Goal: Task Accomplishment & Management: Complete application form

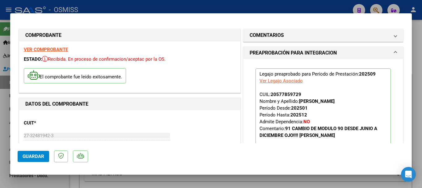
scroll to position [124, 0]
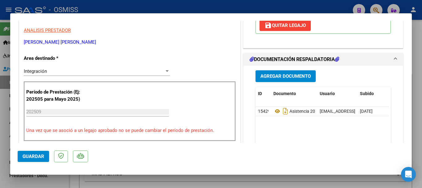
click at [34, 157] on span "Guardar" at bounding box center [34, 156] width 22 height 6
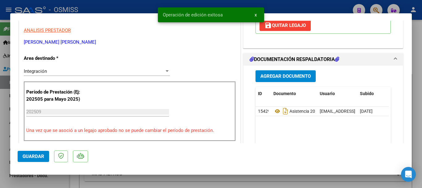
click at [32, 181] on div at bounding box center [211, 94] width 422 height 188
type input "$ 0,00"
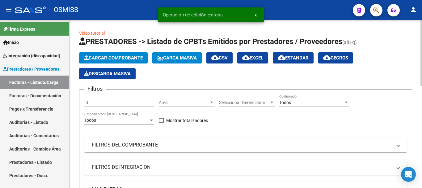
click at [101, 58] on span "Cargar Comprobante" at bounding box center [113, 58] width 59 height 6
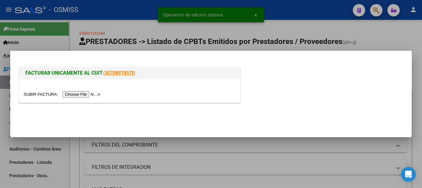
click at [85, 94] on input "file" at bounding box center [63, 94] width 78 height 6
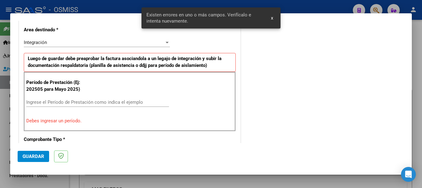
scroll to position [143, 0]
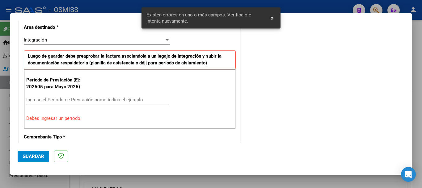
click at [49, 96] on div "Ingrese el Período de Prestación como indica el ejemplo" at bounding box center [97, 99] width 143 height 9
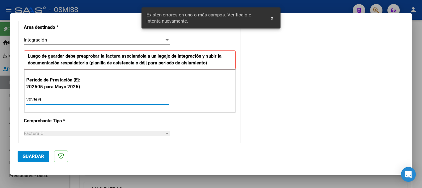
type input "202509"
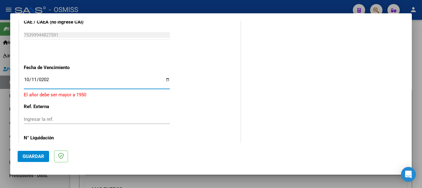
type input "[DATE]"
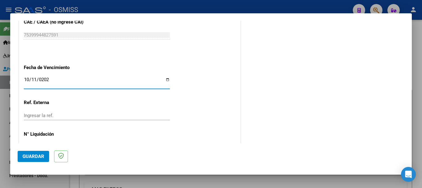
click at [31, 156] on span "Guardar" at bounding box center [34, 156] width 22 height 6
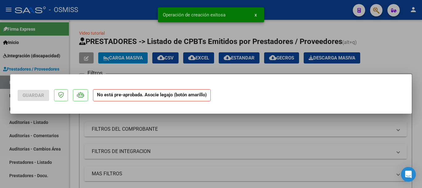
scroll to position [0, 0]
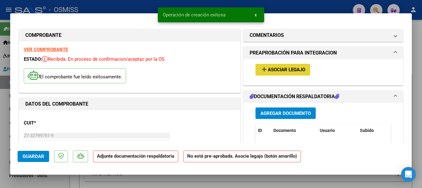
click at [273, 69] on span "Asociar Legajo" at bounding box center [286, 70] width 37 height 6
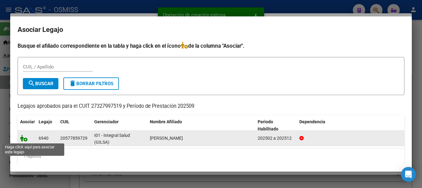
click at [22, 138] on icon at bounding box center [23, 138] width 7 height 7
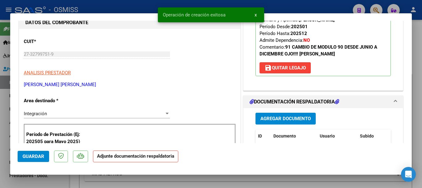
scroll to position [93, 0]
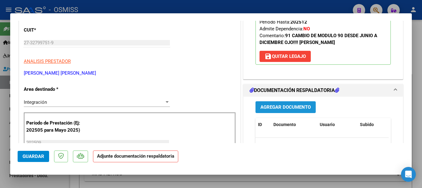
click at [281, 106] on span "Agregar Documento" at bounding box center [286, 108] width 50 height 6
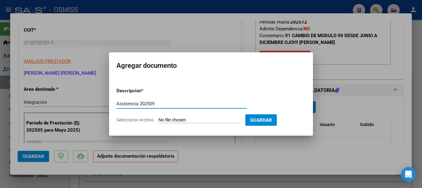
type input "Asistencia 202509"
click at [169, 120] on input "Seleccionar Archivo" at bounding box center [200, 120] width 82 height 6
type input "C:\fakepath\[PERSON_NAME]. Asistencia 202509.pdf"
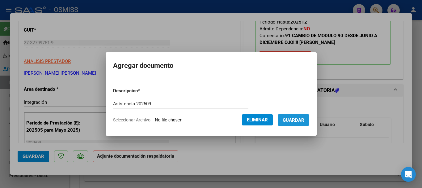
click at [303, 118] on span "Guardar" at bounding box center [294, 120] width 22 height 6
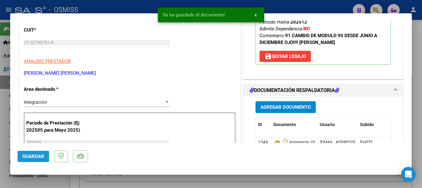
click at [36, 153] on span "Guardar" at bounding box center [34, 156] width 22 height 6
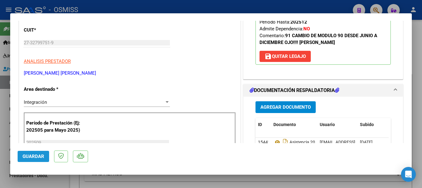
click at [32, 157] on span "Guardar" at bounding box center [34, 156] width 22 height 6
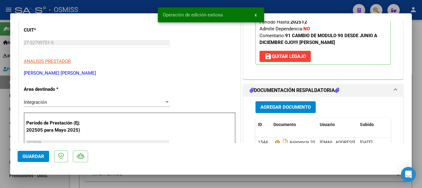
click at [41, 179] on div at bounding box center [211, 94] width 422 height 188
type input "$ 0,00"
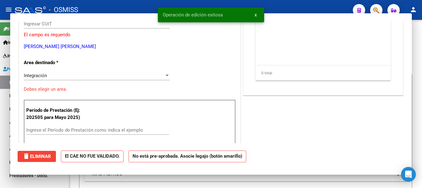
scroll to position [0, 0]
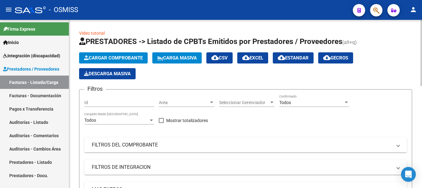
click at [109, 58] on span "Cargar Comprobante" at bounding box center [113, 58] width 59 height 6
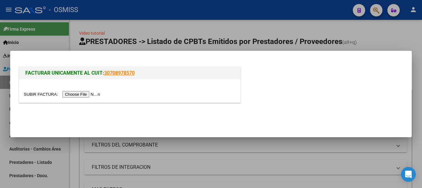
click at [96, 94] on input "file" at bounding box center [63, 94] width 78 height 6
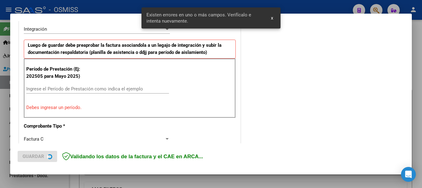
scroll to position [154, 0]
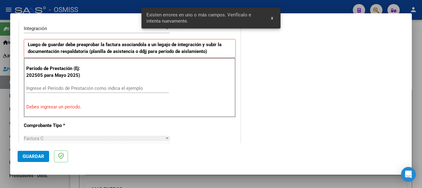
click at [68, 88] on input "Ingrese el Período de Prestación como indica el ejemplo" at bounding box center [97, 88] width 143 height 6
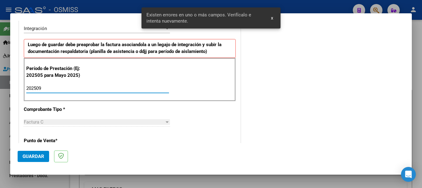
type input "202509"
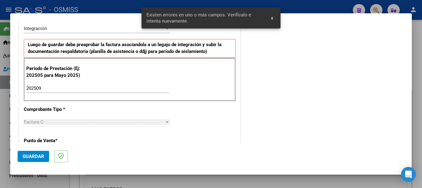
scroll to position [402, 0]
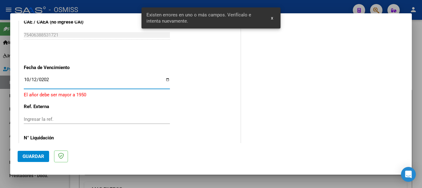
type input "[DATE]"
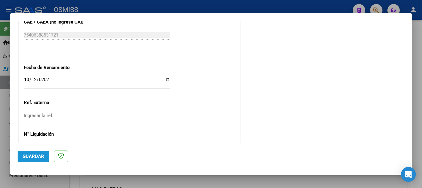
click at [33, 152] on button "Guardar" at bounding box center [34, 156] width 32 height 11
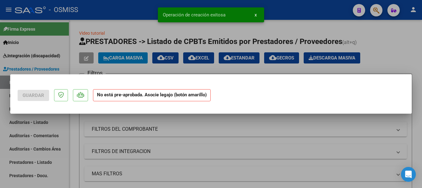
scroll to position [0, 0]
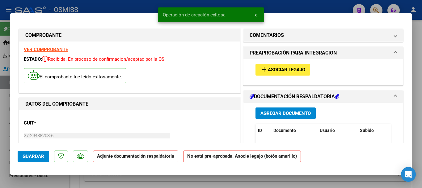
click at [280, 67] on span "add Asociar Legajo" at bounding box center [283, 69] width 45 height 6
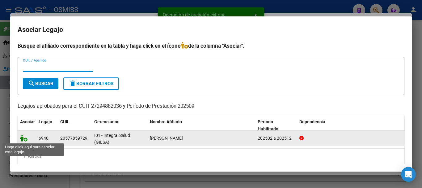
click at [22, 137] on icon at bounding box center [23, 138] width 7 height 7
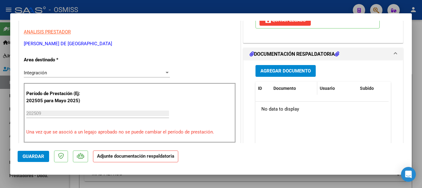
scroll to position [124, 0]
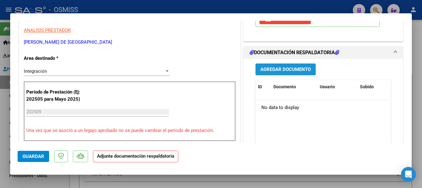
click at [285, 66] on span "Agregar Documento" at bounding box center [286, 69] width 50 height 6
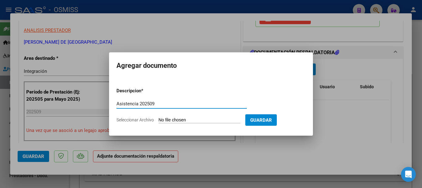
type input "Asistencia 202509"
click at [196, 121] on input "Seleccionar Archivo" at bounding box center [200, 120] width 82 height 6
type input "C:\fakepath\[PERSON_NAME]. Asistencia 202509.pdf"
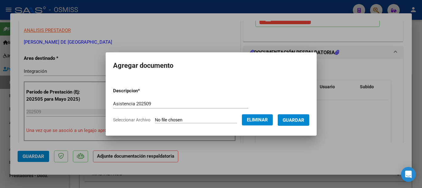
click at [306, 126] on form "Descripcion * Asistencia 202509 Escriba aquí una descripcion Seleccionar Archiv…" at bounding box center [211, 105] width 196 height 45
click at [303, 119] on span "Guardar" at bounding box center [294, 120] width 22 height 6
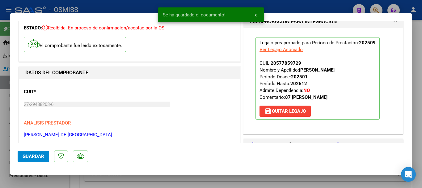
scroll to position [31, 0]
click at [36, 158] on span "Guardar" at bounding box center [34, 156] width 22 height 6
click at [35, 157] on span "Guardar" at bounding box center [34, 156] width 22 height 6
click at [45, 182] on div at bounding box center [211, 94] width 422 height 188
type input "$ 0,00"
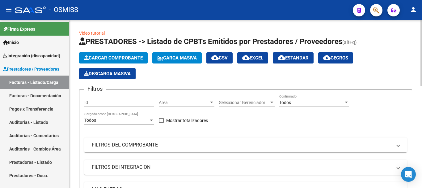
click at [117, 55] on span "Cargar Comprobante" at bounding box center [113, 58] width 59 height 6
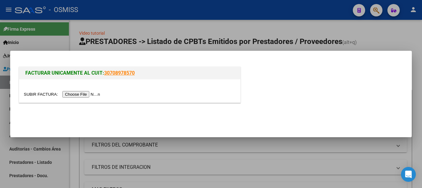
click at [102, 91] on input "file" at bounding box center [63, 94] width 78 height 6
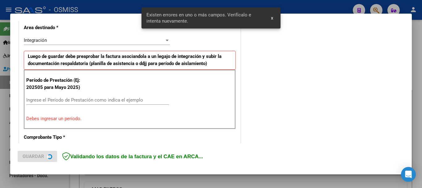
scroll to position [154, 0]
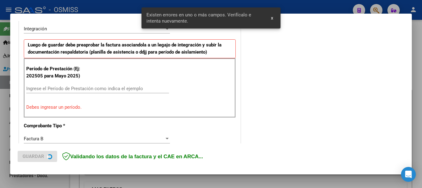
click at [103, 89] on input "Ingrese el Período de Prestación como indica el ejemplo" at bounding box center [97, 89] width 143 height 6
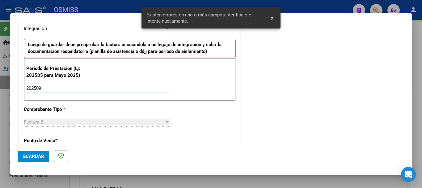
type input "202509"
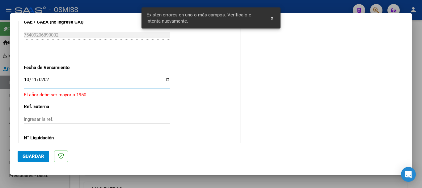
type input "[DATE]"
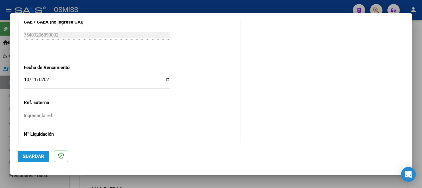
click at [27, 157] on span "Guardar" at bounding box center [34, 156] width 22 height 6
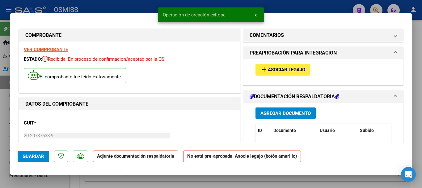
click at [282, 65] on button "add Asociar Legajo" at bounding box center [283, 69] width 55 height 11
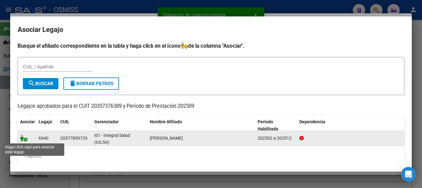
click at [24, 137] on icon at bounding box center [23, 138] width 7 height 7
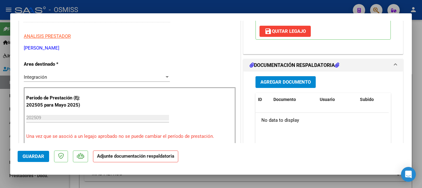
scroll to position [124, 0]
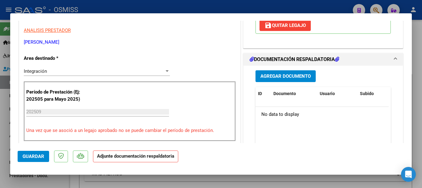
click at [285, 70] on div "Agregar Documento ID Documento Usuario Subido Acción No data to display 0 total…" at bounding box center [323, 127] width 145 height 123
click at [284, 71] on button "Agregar Documento" at bounding box center [286, 75] width 60 height 11
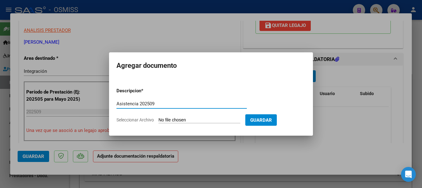
type input "Asistencia 202509"
click at [197, 120] on input "Seleccionar Archivo" at bounding box center [200, 120] width 82 height 6
type input "C:\fakepath\[PERSON_NAME]. Asistencia 202509.pdf"
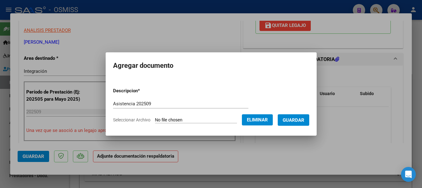
click at [305, 118] on span "Guardar" at bounding box center [294, 120] width 22 height 6
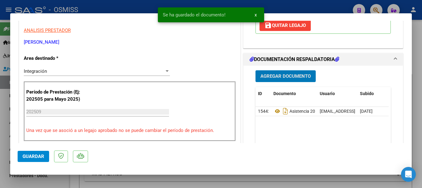
click at [305, 118] on datatable-body "154426 Asistencia 202509 [EMAIL_ADDRESS][DOMAIN_NAME] - [PERSON_NAME] [DATE]" at bounding box center [322, 136] width 133 height 58
click at [24, 156] on span "Guardar" at bounding box center [34, 156] width 22 height 6
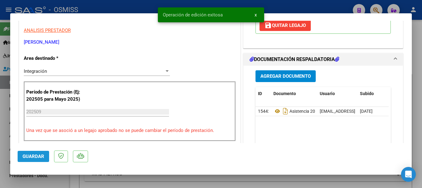
click at [24, 156] on span "Guardar" at bounding box center [34, 156] width 22 height 6
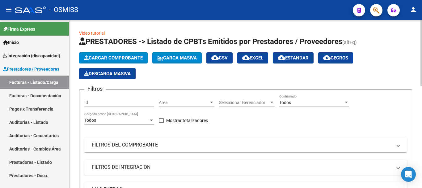
click at [102, 53] on button "Cargar Comprobante" at bounding box center [113, 57] width 69 height 11
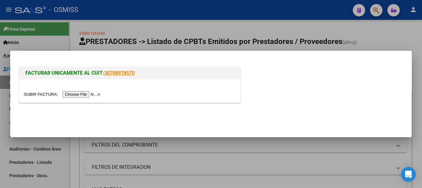
click at [95, 91] on input "file" at bounding box center [63, 94] width 78 height 6
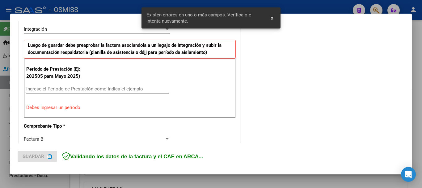
scroll to position [154, 0]
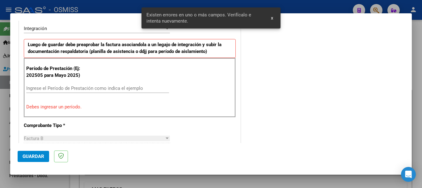
click at [94, 86] on input "Ingrese el Período de Prestación como indica el ejemplo" at bounding box center [97, 88] width 143 height 6
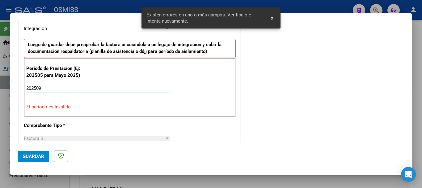
type input "202509"
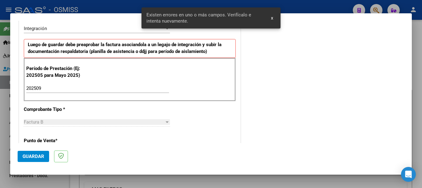
scroll to position [402, 0]
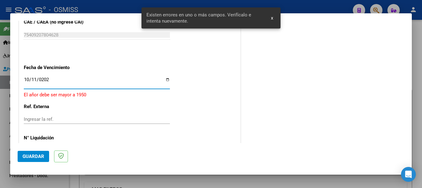
type input "[DATE]"
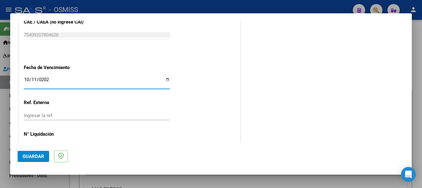
click at [42, 156] on span "Guardar" at bounding box center [34, 156] width 22 height 6
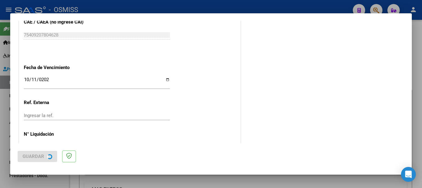
scroll to position [0, 0]
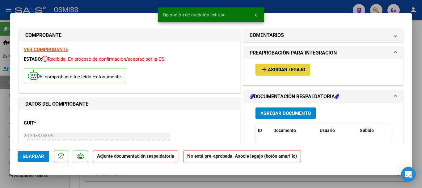
click at [271, 68] on span "Asociar Legajo" at bounding box center [286, 70] width 37 height 6
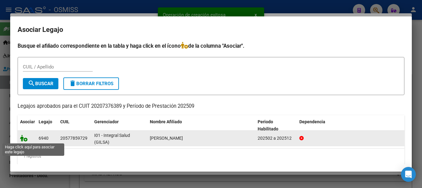
click at [24, 137] on icon at bounding box center [23, 138] width 7 height 7
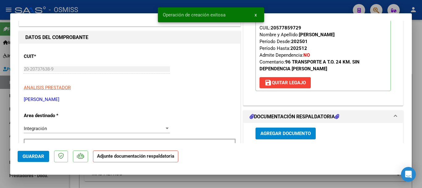
scroll to position [93, 0]
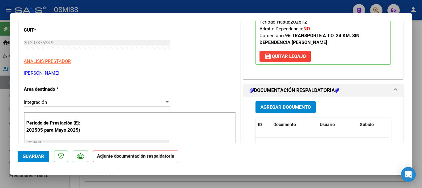
click at [276, 109] on span "Agregar Documento" at bounding box center [286, 108] width 50 height 6
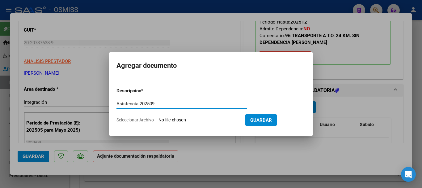
type input "Asistencia 202509"
click at [176, 118] on input "Seleccionar Archivo" at bounding box center [200, 120] width 82 height 6
type input "C:\fakepath\Vallejos. Asistencia 202509..pdf"
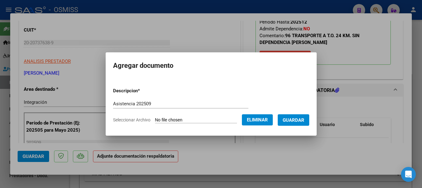
click at [303, 122] on span "Guardar" at bounding box center [294, 120] width 22 height 6
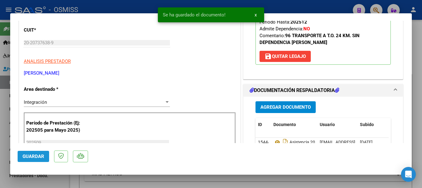
click at [38, 156] on span "Guardar" at bounding box center [34, 156] width 22 height 6
click at [39, 156] on span "Guardar" at bounding box center [34, 156] width 22 height 6
click at [44, 186] on div at bounding box center [211, 94] width 422 height 188
type input "$ 0,00"
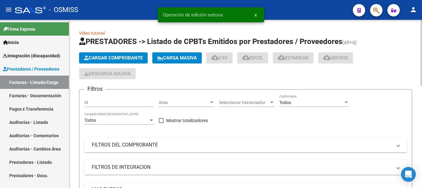
click at [421, 161] on div at bounding box center [422, 104] width 2 height 168
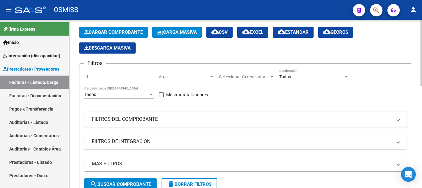
scroll to position [13, 0]
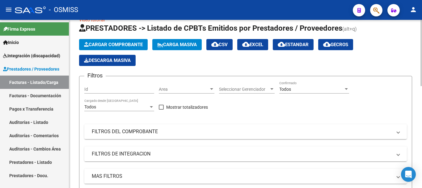
click at [121, 46] on span "Cargar Comprobante" at bounding box center [113, 45] width 59 height 6
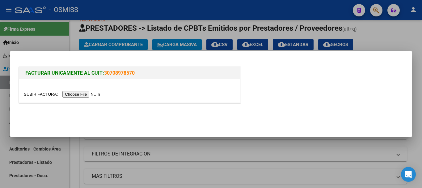
click at [91, 92] on input "file" at bounding box center [63, 94] width 78 height 6
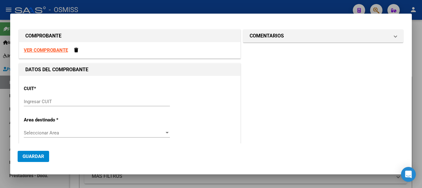
click at [34, 47] on strong "VER COMPROBANTE" at bounding box center [46, 50] width 44 height 6
click at [32, 101] on input "Ingresar CUIT" at bounding box center [97, 102] width 146 height 6
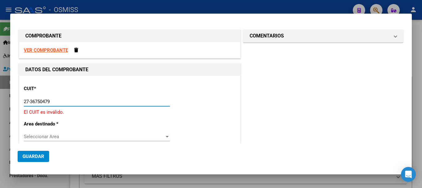
type input "27-36750479-5"
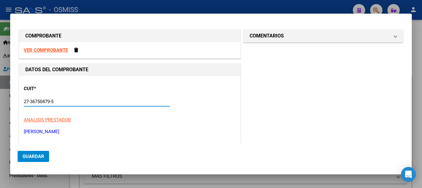
type input "1"
type input "27-36750479-5"
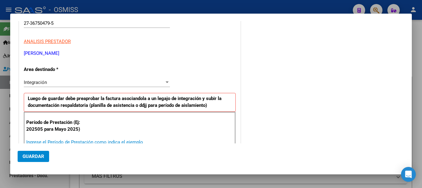
scroll to position [80, 0]
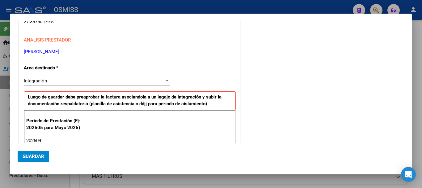
type input "202509"
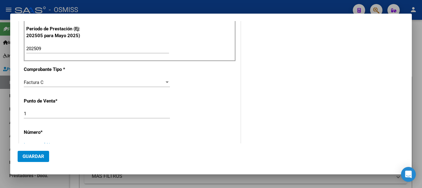
scroll to position [176, 0]
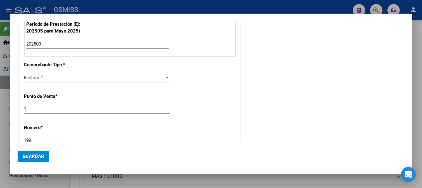
type input "199"
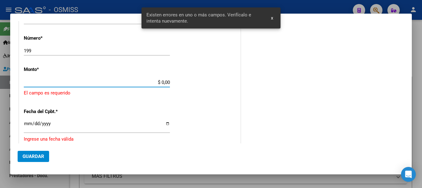
scroll to position [263, 0]
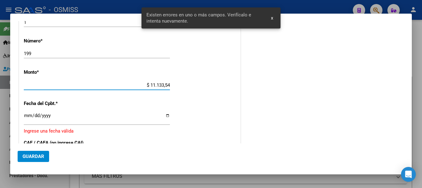
type input "$ 111.335,49"
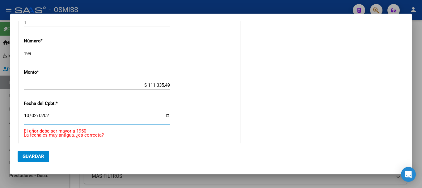
type input "[DATE]"
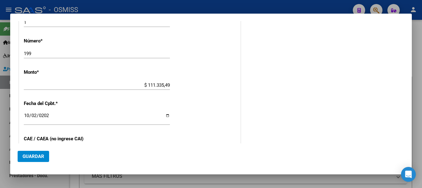
scroll to position [332, 0]
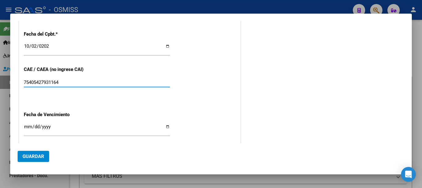
type input "75405427931164"
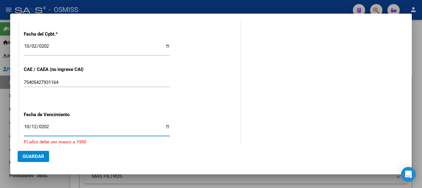
type input "[DATE]"
click at [35, 157] on span "Guardar" at bounding box center [34, 156] width 22 height 6
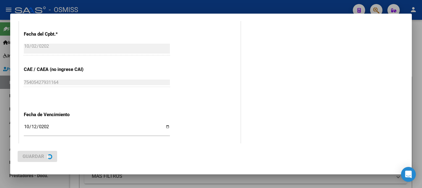
scroll to position [0, 0]
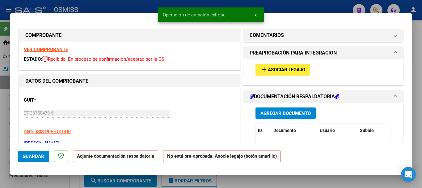
click at [276, 70] on span "Asociar Legajo" at bounding box center [286, 70] width 37 height 6
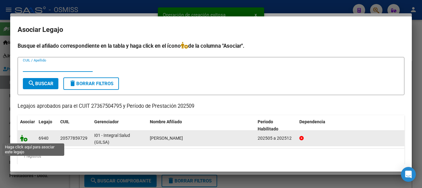
click at [24, 138] on icon at bounding box center [23, 138] width 7 height 7
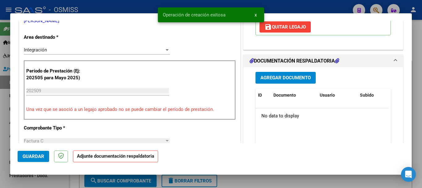
scroll to position [124, 0]
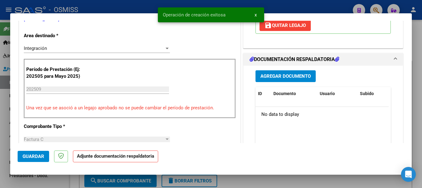
click at [282, 76] on span "Agregar Documento" at bounding box center [286, 77] width 50 height 6
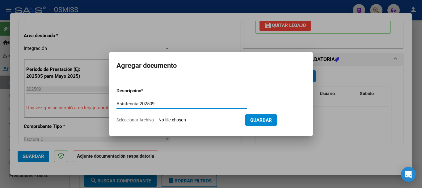
type input "Asistencia 202509"
click at [190, 120] on input "Seleccionar Archivo" at bounding box center [200, 120] width 82 height 6
type input "C:\fakepath\Robledo. Asistencia 202509.pdf"
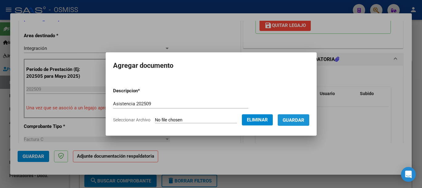
click at [303, 121] on span "Guardar" at bounding box center [294, 120] width 22 height 6
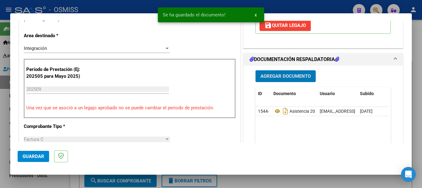
click at [31, 155] on span "Guardar" at bounding box center [34, 156] width 22 height 6
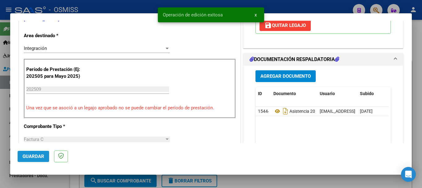
click at [31, 154] on span "Guardar" at bounding box center [34, 156] width 22 height 6
click at [37, 179] on div at bounding box center [211, 94] width 422 height 188
type input "$ 0,00"
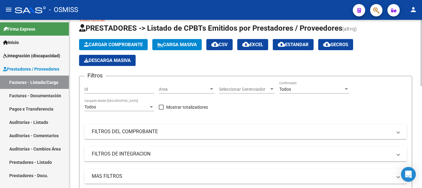
click at [103, 45] on span "Cargar Comprobante" at bounding box center [113, 45] width 59 height 6
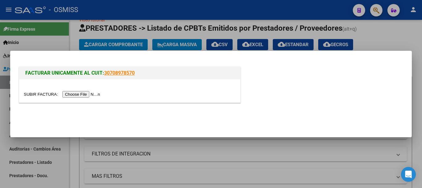
click at [89, 96] on input "file" at bounding box center [63, 94] width 78 height 6
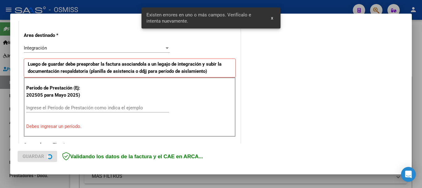
scroll to position [143, 0]
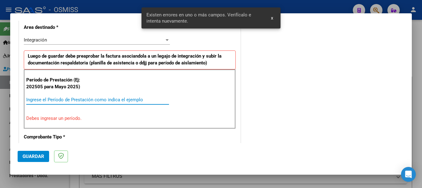
click at [115, 98] on input "Ingrese el Período de Prestación como indica el ejemplo" at bounding box center [97, 100] width 143 height 6
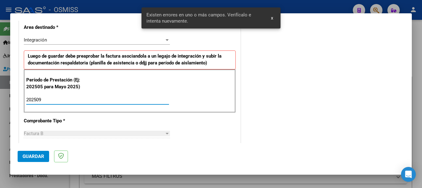
type input "202509"
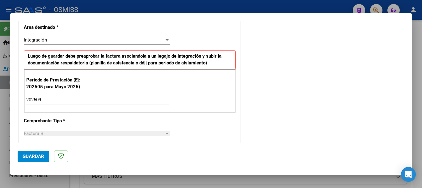
scroll to position [402, 0]
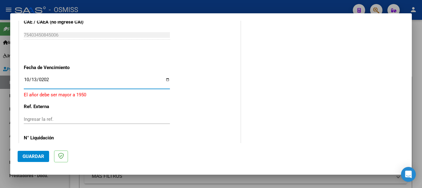
type input "2025-10-13"
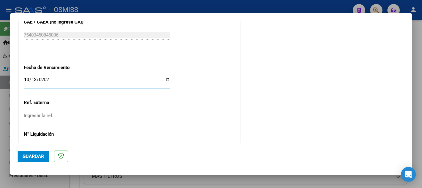
click at [31, 160] on button "Guardar" at bounding box center [34, 156] width 32 height 11
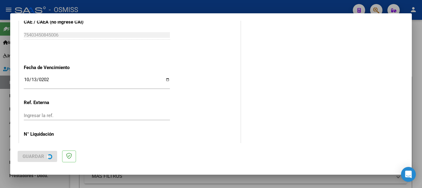
scroll to position [0, 0]
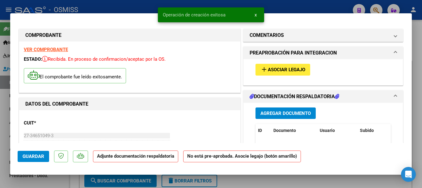
click at [273, 70] on span "Asociar Legajo" at bounding box center [286, 70] width 37 height 6
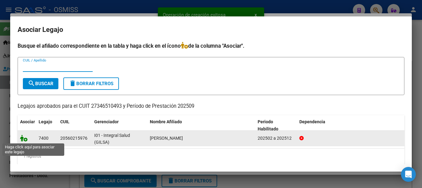
click at [23, 139] on icon at bounding box center [23, 138] width 7 height 7
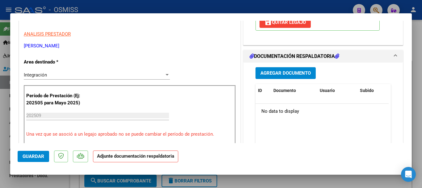
scroll to position [124, 0]
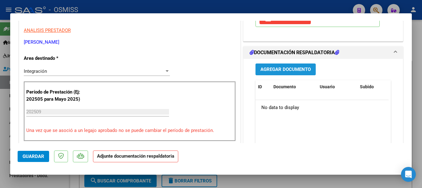
click at [266, 68] on span "Agregar Documento" at bounding box center [286, 70] width 50 height 6
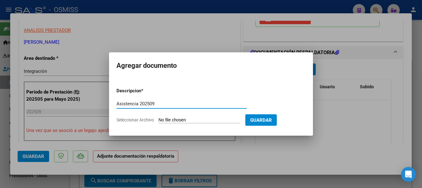
type input "Asistencia 202509"
click at [165, 118] on input "Seleccionar Archivo" at bounding box center [200, 120] width 82 height 6
type input "C:\fakepath\Demonte. Asistencia 202509.pdf"
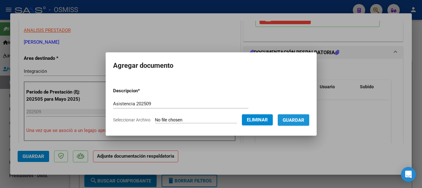
click at [293, 122] on span "Guardar" at bounding box center [294, 120] width 22 height 6
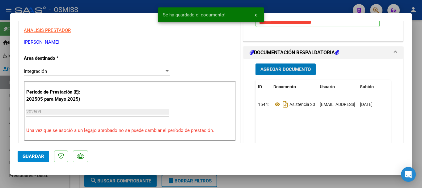
click at [30, 157] on span "Guardar" at bounding box center [34, 156] width 22 height 6
click at [33, 155] on span "Guardar" at bounding box center [34, 156] width 22 height 6
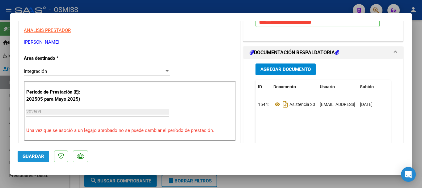
click at [18, 157] on button "Guardar" at bounding box center [34, 156] width 32 height 11
click at [24, 177] on div at bounding box center [211, 94] width 422 height 188
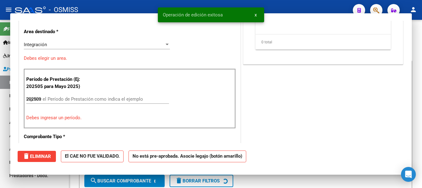
type input "$ 0,00"
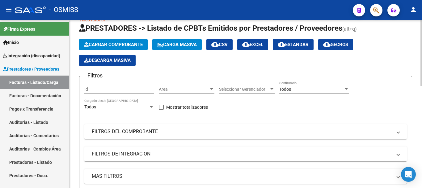
click at [105, 44] on span "Cargar Comprobante" at bounding box center [113, 45] width 59 height 6
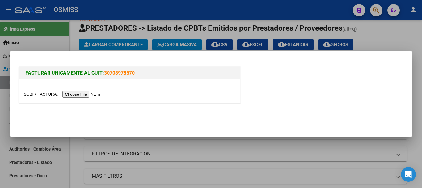
click at [73, 97] on input "file" at bounding box center [63, 94] width 78 height 6
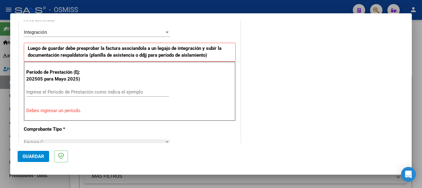
scroll to position [174, 0]
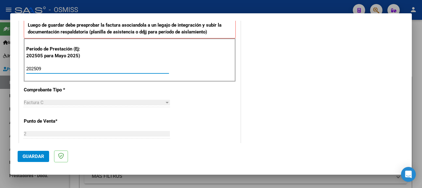
type input "202509"
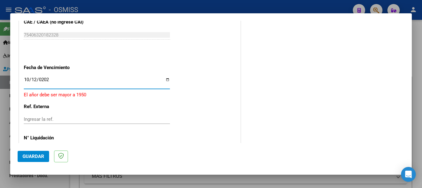
type input "[DATE]"
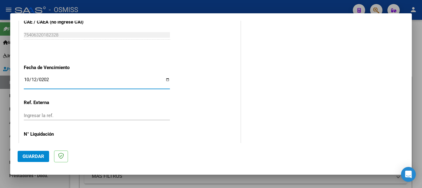
drag, startPoint x: 101, startPoint y: 68, endPoint x: 105, endPoint y: 57, distance: 12.3
drag, startPoint x: 40, startPoint y: 156, endPoint x: 84, endPoint y: 141, distance: 46.9
click at [40, 156] on span "Guardar" at bounding box center [34, 156] width 22 height 6
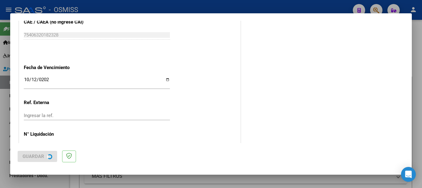
scroll to position [0, 0]
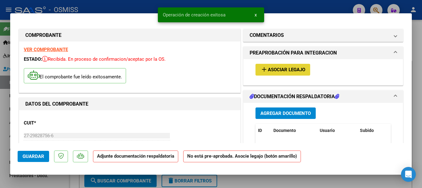
click at [297, 69] on span "Asociar Legajo" at bounding box center [286, 70] width 37 height 6
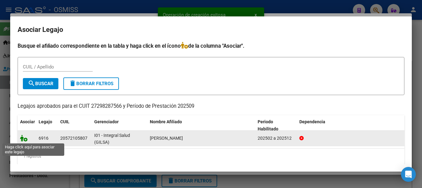
click at [25, 137] on icon at bounding box center [23, 138] width 7 height 7
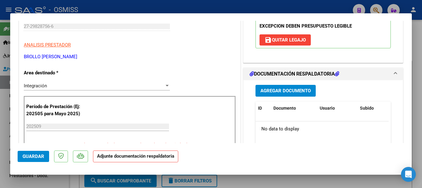
scroll to position [155, 0]
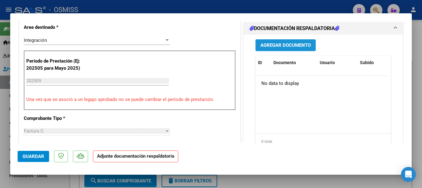
click at [275, 45] on span "Agregar Documento" at bounding box center [286, 46] width 50 height 6
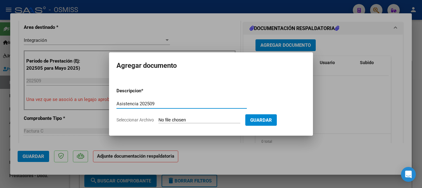
type input "Asistencia 202509"
click at [198, 120] on input "Seleccionar Archivo" at bounding box center [200, 120] width 82 height 6
type input "C:\fakepath\Brollo. Asistencia 202509.pdf"
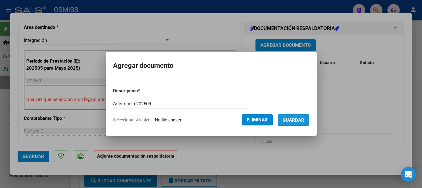
click at [295, 120] on span "Guardar" at bounding box center [294, 120] width 22 height 6
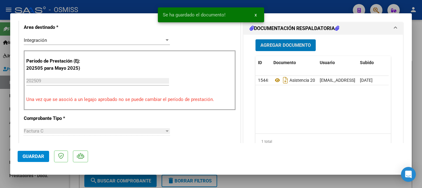
click at [31, 155] on span "Guardar" at bounding box center [34, 156] width 22 height 6
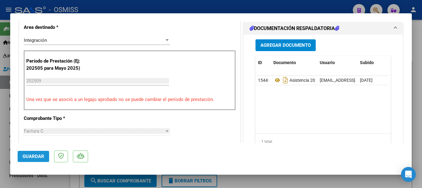
click at [35, 154] on span "Guardar" at bounding box center [34, 156] width 22 height 6
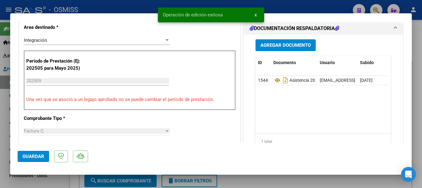
drag, startPoint x: 38, startPoint y: 181, endPoint x: 49, endPoint y: 11, distance: 169.5
click at [38, 181] on div at bounding box center [211, 94] width 422 height 188
type input "$ 0,00"
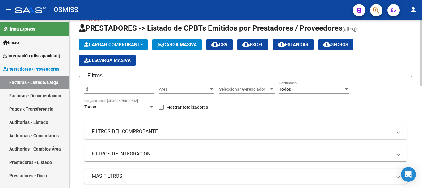
click at [106, 43] on span "Cargar Comprobante" at bounding box center [113, 45] width 59 height 6
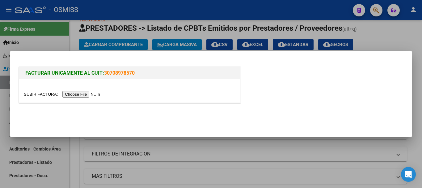
click at [83, 93] on input "file" at bounding box center [63, 94] width 78 height 6
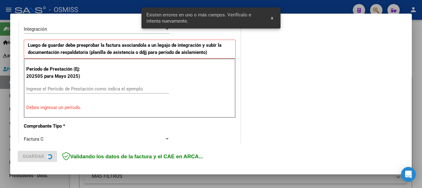
scroll to position [154, 0]
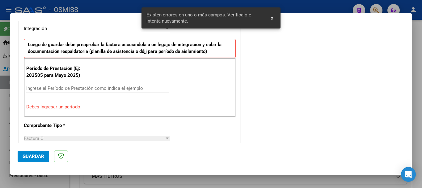
click at [57, 87] on input "Ingrese el Período de Prestación como indica el ejemplo" at bounding box center [97, 88] width 143 height 6
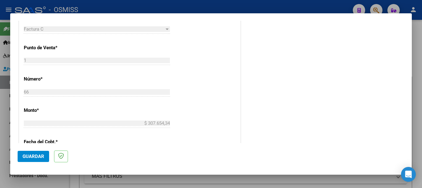
type input "202509"
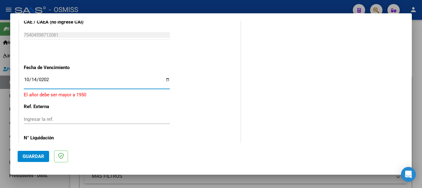
type input "2025-10-14"
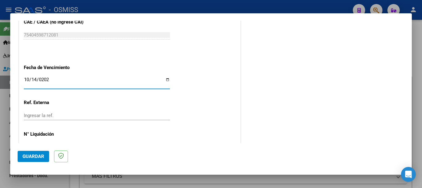
click at [33, 158] on span "Guardar" at bounding box center [34, 156] width 22 height 6
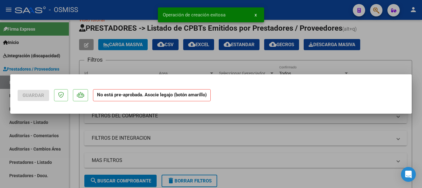
scroll to position [0, 0]
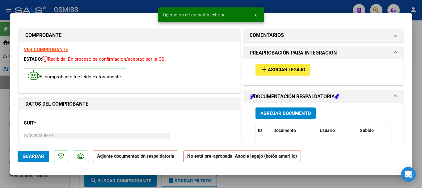
click at [278, 69] on span "Asociar Legajo" at bounding box center [286, 70] width 37 height 6
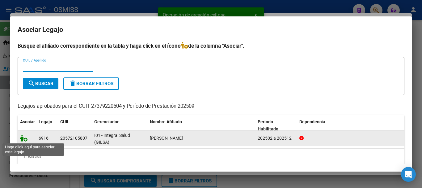
click at [22, 138] on icon at bounding box center [23, 138] width 7 height 7
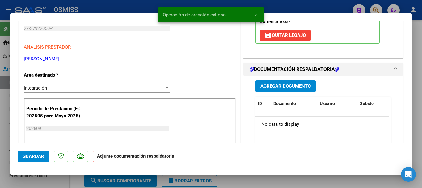
scroll to position [124, 0]
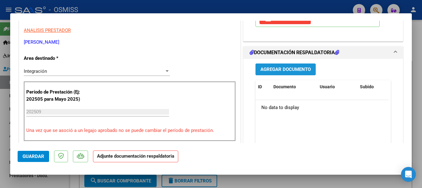
click at [293, 69] on span "Agregar Documento" at bounding box center [286, 70] width 50 height 6
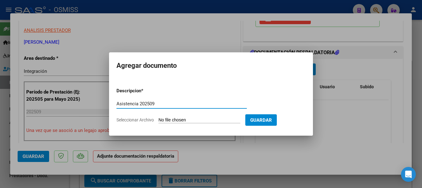
type input "Asistencia 202509"
click at [180, 119] on input "Seleccionar Archivo" at bounding box center [200, 120] width 82 height 6
type input "C:\fakepath\Casanova. Asistencia 202509.pdf"
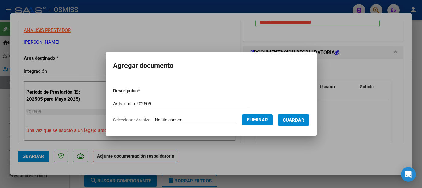
click at [305, 119] on span "Guardar" at bounding box center [294, 120] width 22 height 6
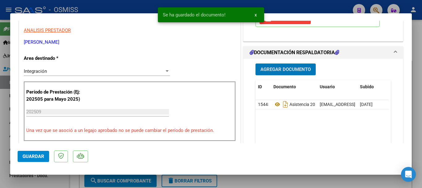
click at [29, 156] on span "Guardar" at bounding box center [34, 156] width 22 height 6
click at [36, 155] on span "Guardar" at bounding box center [34, 156] width 22 height 6
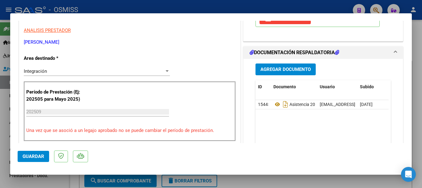
click at [28, 155] on span "Guardar" at bounding box center [34, 156] width 22 height 6
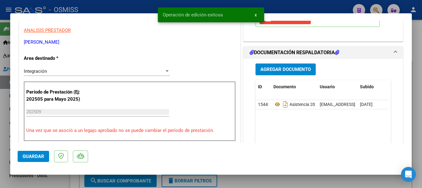
click at [35, 180] on div at bounding box center [211, 94] width 422 height 188
type input "$ 0,00"
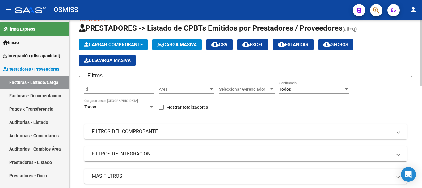
click at [104, 42] on span "Cargar Comprobante" at bounding box center [113, 45] width 59 height 6
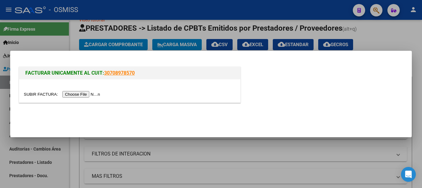
click at [95, 91] on div at bounding box center [130, 94] width 212 height 7
click at [92, 94] on input "file" at bounding box center [63, 94] width 78 height 6
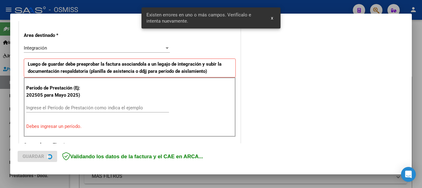
scroll to position [143, 0]
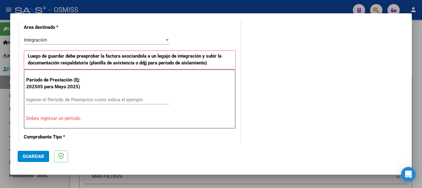
click at [104, 101] on input "Ingrese el Período de Prestación como indica el ejemplo" at bounding box center [97, 100] width 143 height 6
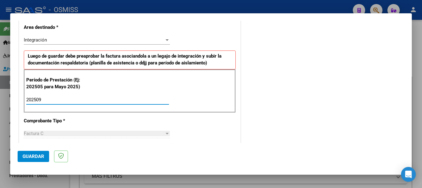
type input "202509"
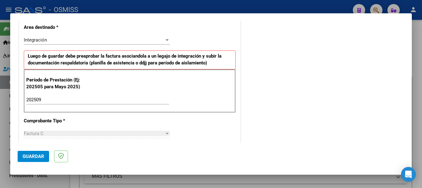
scroll to position [402, 0]
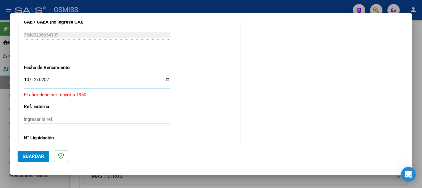
type input "[DATE]"
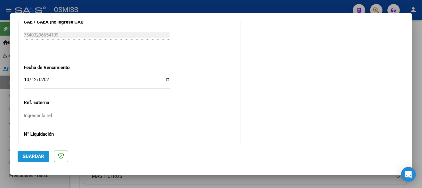
click at [30, 158] on span "Guardar" at bounding box center [34, 156] width 22 height 6
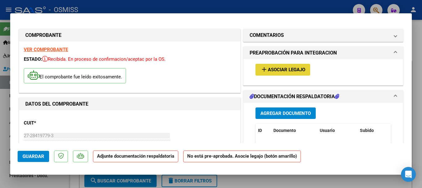
click at [276, 66] on span "add Asociar Legajo" at bounding box center [283, 69] width 45 height 6
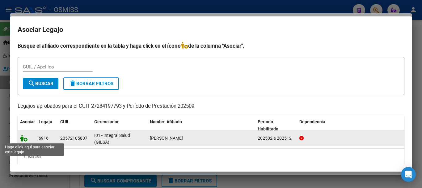
click at [25, 138] on icon at bounding box center [23, 138] width 7 height 7
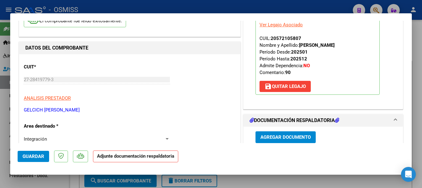
scroll to position [62, 0]
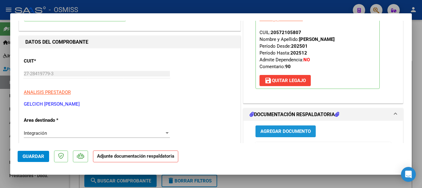
click at [277, 127] on button "Agregar Documento" at bounding box center [286, 130] width 60 height 11
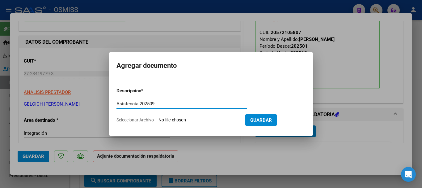
type input "Asistencia 202509"
click at [184, 121] on input "Seleccionar Archivo" at bounding box center [200, 120] width 82 height 6
type input "C:\fakepath\Gelcich. Asistencia 202509.pdf"
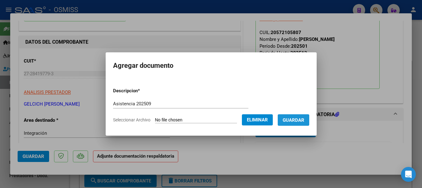
click at [297, 120] on span "Guardar" at bounding box center [294, 120] width 22 height 6
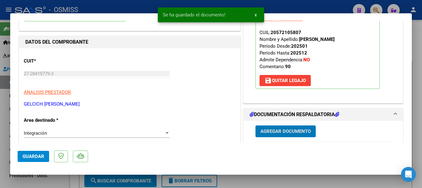
click at [286, 131] on span "Agregar Documento" at bounding box center [286, 132] width 50 height 6
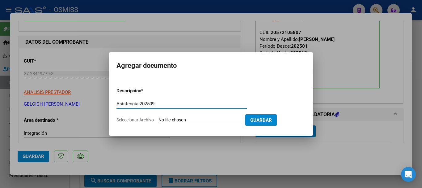
type input "Asistencia 202509"
click at [170, 122] on input "Seleccionar Archivo" at bounding box center [200, 120] width 82 height 6
type input "C:\fakepath\Gelcich. Asistencia 202509.pdf"
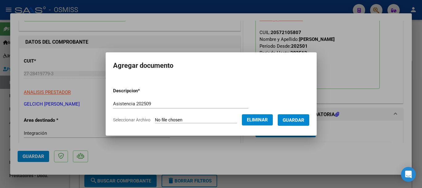
click at [305, 118] on span "Guardar" at bounding box center [294, 120] width 22 height 6
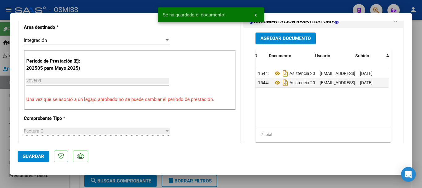
scroll to position [0, 31]
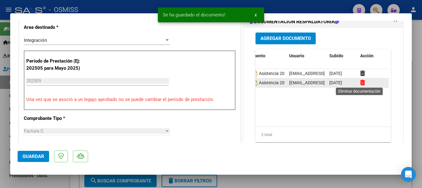
click at [361, 82] on icon at bounding box center [363, 82] width 5 height 6
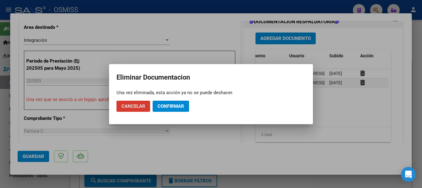
click at [166, 105] on span "Confirmar" at bounding box center [171, 106] width 27 height 6
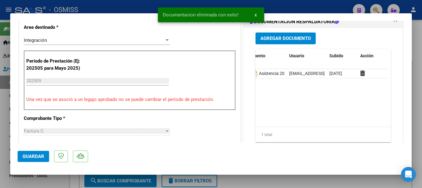
scroll to position [0, 0]
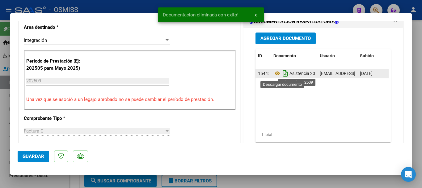
click at [282, 74] on icon "Descargar documento" at bounding box center [286, 73] width 8 height 10
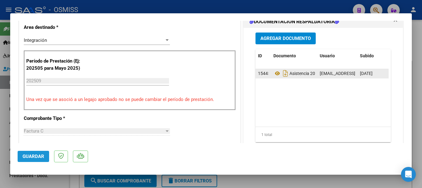
click at [42, 156] on span "Guardar" at bounding box center [34, 156] width 22 height 6
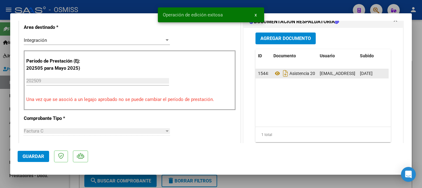
click at [60, 182] on div at bounding box center [211, 94] width 422 height 188
type input "$ 0,00"
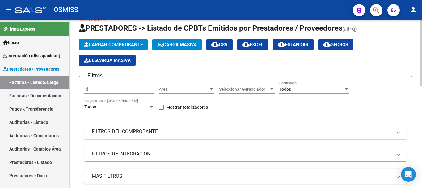
click at [97, 45] on span "Cargar Comprobante" at bounding box center [113, 45] width 59 height 6
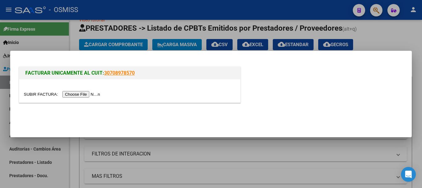
click at [79, 94] on input "file" at bounding box center [63, 94] width 78 height 6
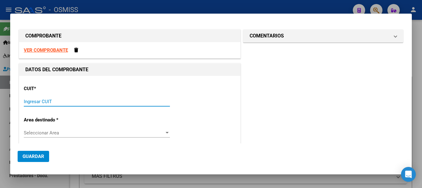
click at [64, 104] on input "Ingresar CUIT" at bounding box center [97, 102] width 146 height 6
type input "27-32959164-1"
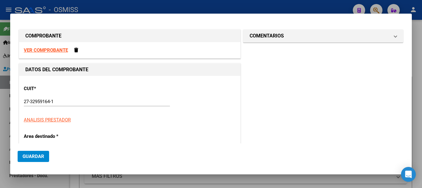
scroll to position [67, 0]
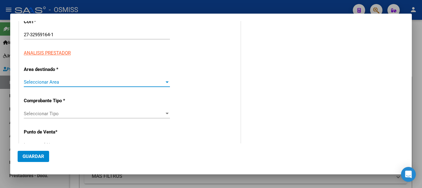
type input "2"
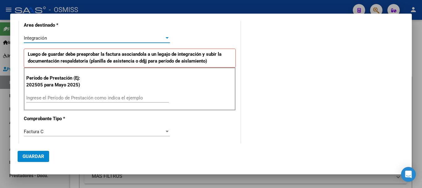
scroll to position [129, 0]
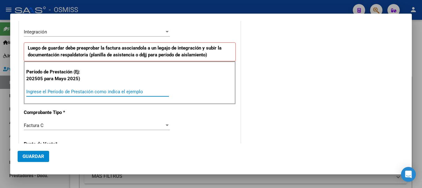
click at [78, 93] on input "Ingrese el Período de Prestación como indica el ejemplo" at bounding box center [97, 92] width 143 height 6
type input "202509"
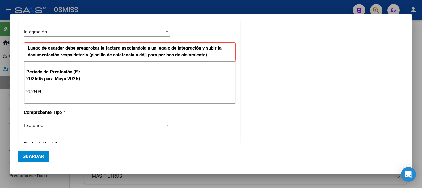
scroll to position [203, 0]
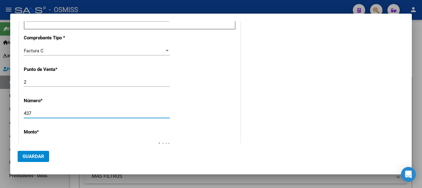
type input "437"
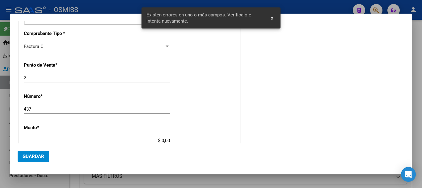
scroll to position [263, 0]
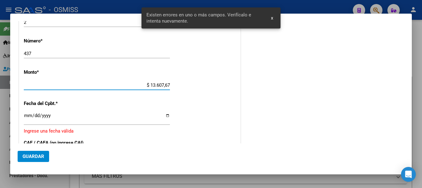
type input "$ 136.076,71"
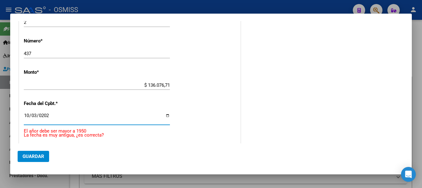
type input "2025-10-03"
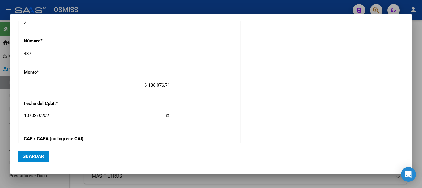
scroll to position [332, 0]
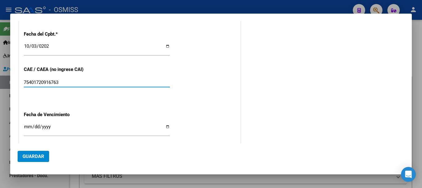
type input "75401720916763"
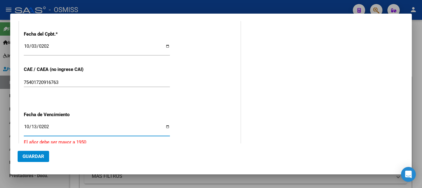
type input "2025-10-13"
click at [29, 160] on button "Guardar" at bounding box center [34, 156] width 32 height 11
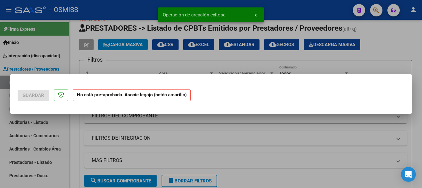
scroll to position [0, 0]
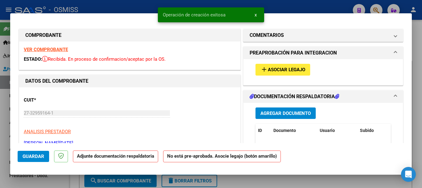
click at [277, 73] on button "add Asociar Legajo" at bounding box center [283, 69] width 55 height 11
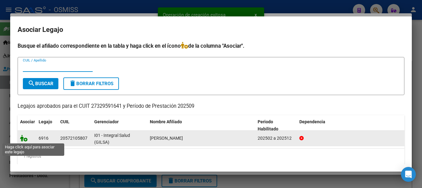
click at [22, 136] on icon at bounding box center [23, 138] width 7 height 7
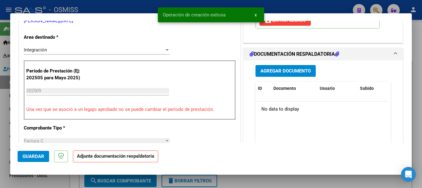
scroll to position [124, 0]
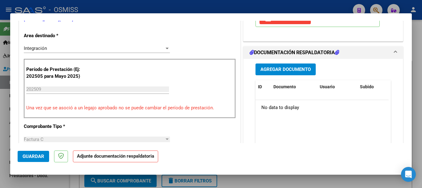
click at [279, 71] on span "Agregar Documento" at bounding box center [286, 70] width 50 height 6
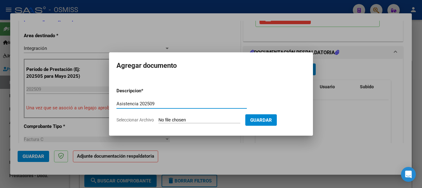
type input "Asistencia 202509"
click at [167, 122] on input "Seleccionar Archivo" at bounding box center [200, 120] width 82 height 6
type input "C:\fakepath\Diaz. Asistencia 202509.pdf"
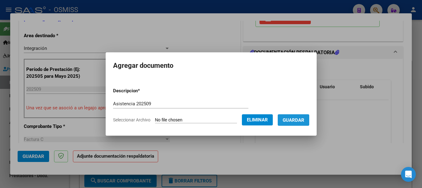
click at [305, 122] on span "Guardar" at bounding box center [294, 120] width 22 height 6
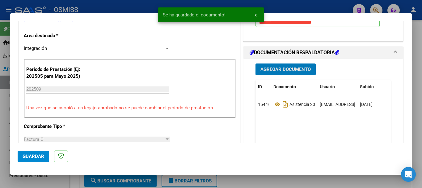
click at [27, 156] on span "Guardar" at bounding box center [34, 156] width 22 height 6
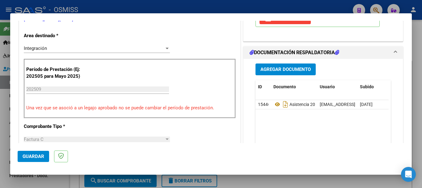
click at [28, 156] on span "Guardar" at bounding box center [34, 156] width 22 height 6
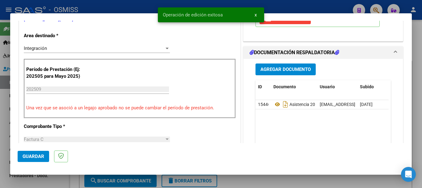
click at [30, 178] on div at bounding box center [211, 94] width 422 height 188
type input "$ 0,00"
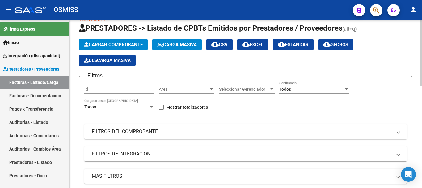
click at [102, 44] on span "Cargar Comprobante" at bounding box center [113, 45] width 59 height 6
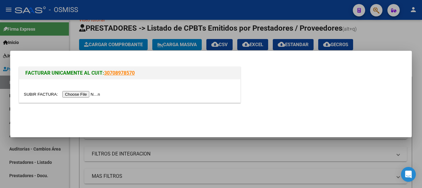
click at [78, 90] on div at bounding box center [129, 90] width 221 height 23
click at [79, 93] on input "file" at bounding box center [63, 94] width 78 height 6
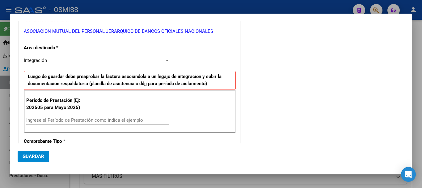
scroll to position [124, 0]
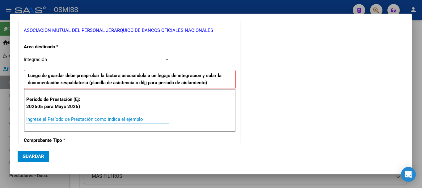
click at [91, 117] on input "Ingrese el Período de Prestación como indica el ejemplo" at bounding box center [97, 119] width 143 height 6
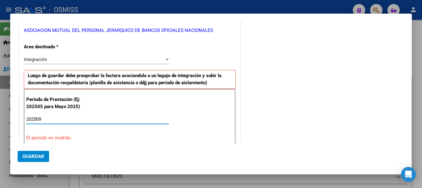
type input "202509"
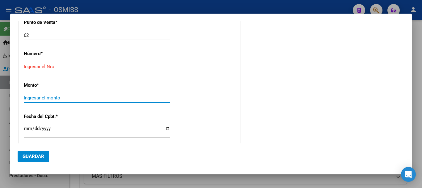
scroll to position [258, 0]
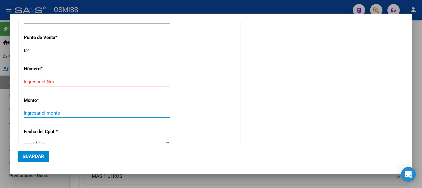
click at [50, 83] on input "Ingresar el Nro." at bounding box center [97, 82] width 146 height 6
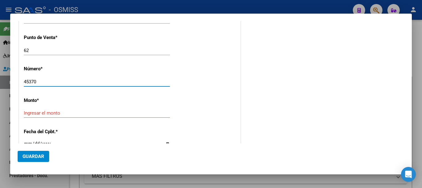
type input "45370"
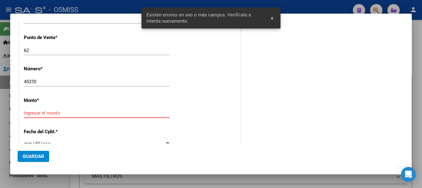
scroll to position [285, 0]
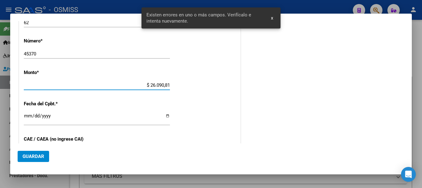
type input "$ 260.908,16"
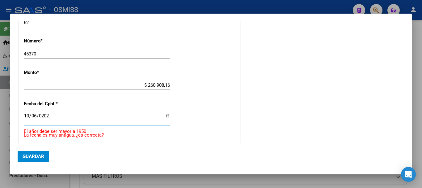
type input "2025-10-06"
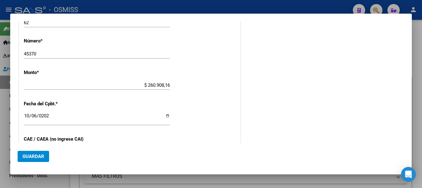
scroll to position [355, 0]
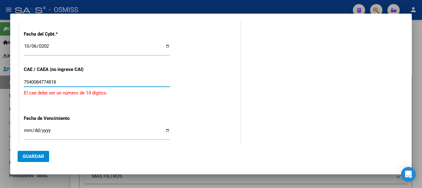
type input "75400847748182"
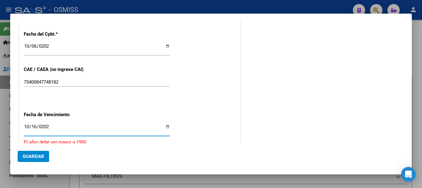
type input "2025-10-16"
click at [29, 156] on span "Guardar" at bounding box center [34, 156] width 22 height 6
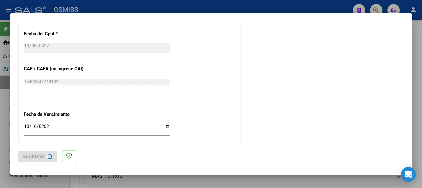
scroll to position [0, 0]
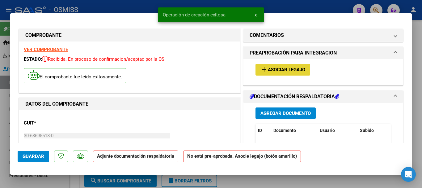
click at [283, 72] on span "Asociar Legajo" at bounding box center [286, 70] width 37 height 6
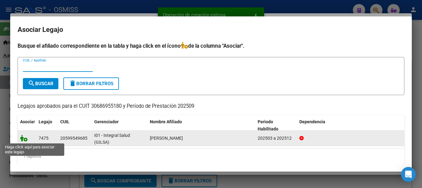
click at [21, 140] on icon at bounding box center [23, 138] width 7 height 7
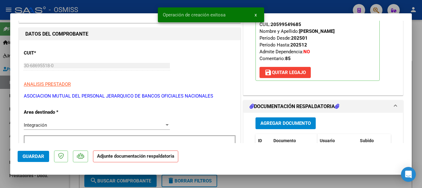
scroll to position [93, 0]
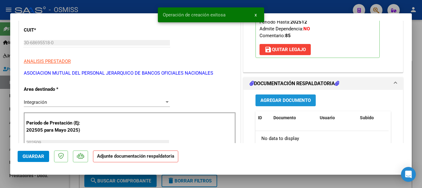
click at [283, 105] on button "Agregar Documento" at bounding box center [286, 99] width 60 height 11
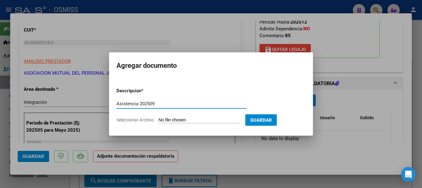
type input "Asistencia 202509"
click at [175, 118] on input "Seleccionar Archivo" at bounding box center [200, 120] width 82 height 6
type input "C:\fakepath\Centro de rehabilitacion. Asistencia 202509.pdf"
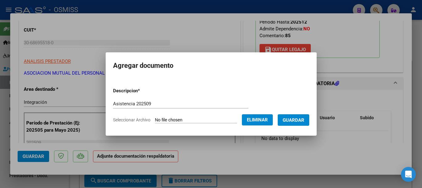
click at [302, 120] on span "Guardar" at bounding box center [294, 120] width 22 height 6
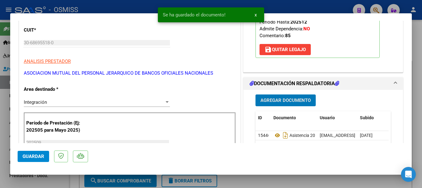
click at [27, 156] on span "Guardar" at bounding box center [34, 156] width 22 height 6
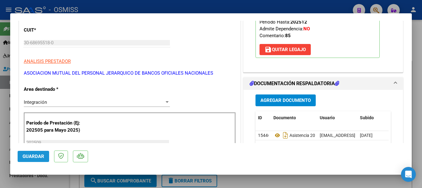
drag, startPoint x: 35, startPoint y: 155, endPoint x: 45, endPoint y: 187, distance: 33.2
click at [35, 155] on span "Guardar" at bounding box center [34, 156] width 22 height 6
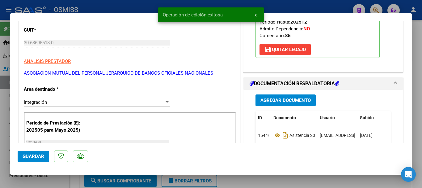
click at [47, 182] on div at bounding box center [211, 94] width 422 height 188
type input "$ 0,00"
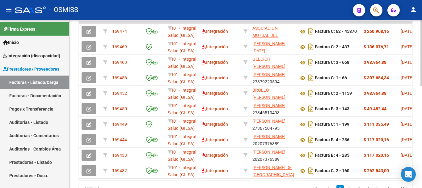
scroll to position [228, 0]
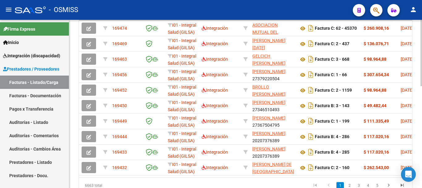
click at [422, 113] on div at bounding box center [422, 144] width 2 height 66
click at [348, 186] on li "2" at bounding box center [349, 185] width 9 height 11
click at [348, 187] on link "2" at bounding box center [349, 185] width 7 height 7
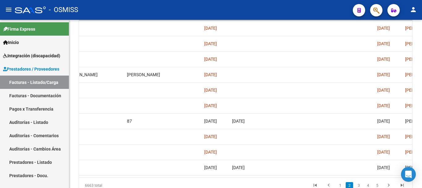
scroll to position [229, 0]
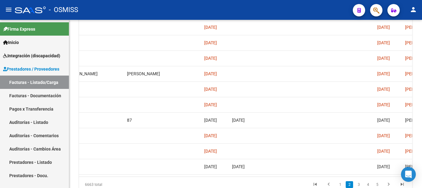
click at [422, 164] on div at bounding box center [422, 145] width 2 height 66
click at [357, 187] on link "3" at bounding box center [358, 184] width 7 height 7
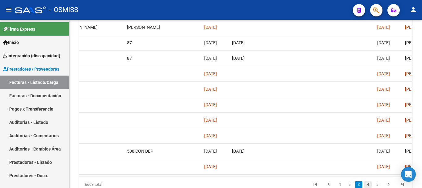
click at [367, 187] on link "4" at bounding box center [368, 184] width 7 height 7
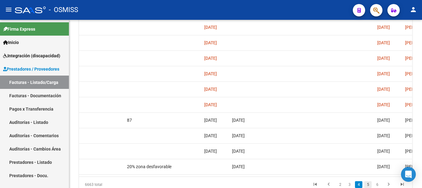
click at [370, 187] on link "5" at bounding box center [368, 184] width 7 height 7
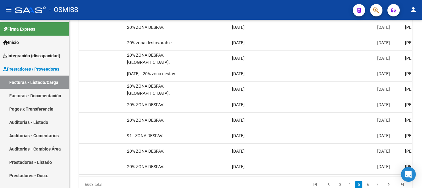
click at [370, 187] on link "6" at bounding box center [368, 184] width 7 height 7
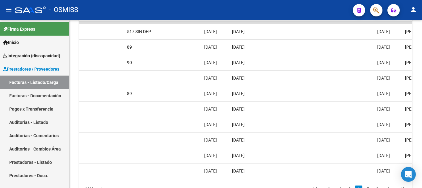
scroll to position [165, 0]
